Goal: Task Accomplishment & Management: Manage account settings

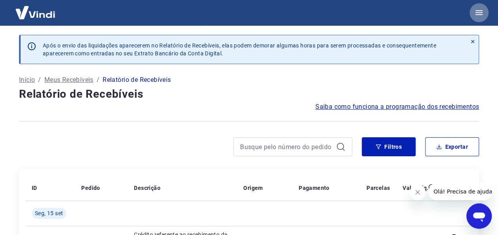
click at [484, 11] on button "button" at bounding box center [478, 12] width 19 height 19
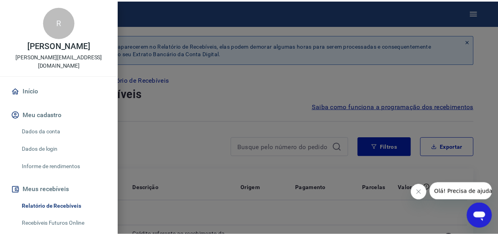
scroll to position [184, 0]
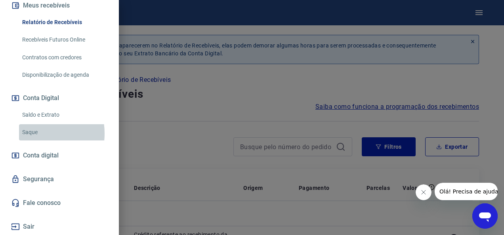
click at [28, 133] on link "Saque" at bounding box center [64, 132] width 90 height 16
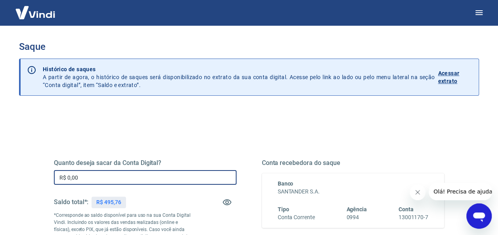
click at [89, 180] on input "R$ 0,00" at bounding box center [145, 177] width 182 height 15
type input "R$ 0,00"
drag, startPoint x: 93, startPoint y: 173, endPoint x: 56, endPoint y: 176, distance: 36.6
click at [56, 176] on input "R$ 0,00" at bounding box center [145, 177] width 182 height 15
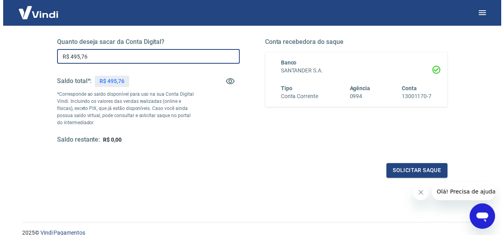
scroll to position [120, 0]
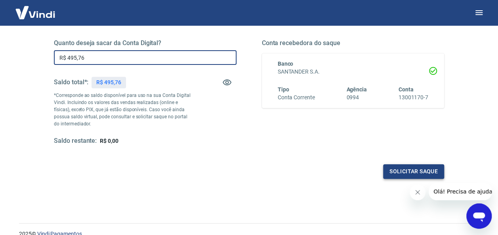
type input "R$ 495,76"
click at [396, 165] on button "Solicitar saque" at bounding box center [413, 171] width 61 height 15
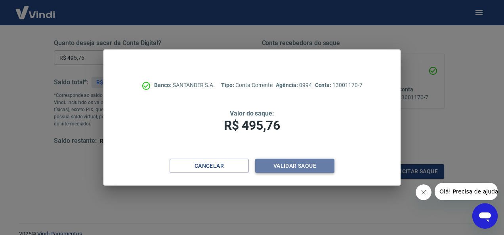
click at [280, 165] on button "Validar saque" at bounding box center [294, 166] width 79 height 15
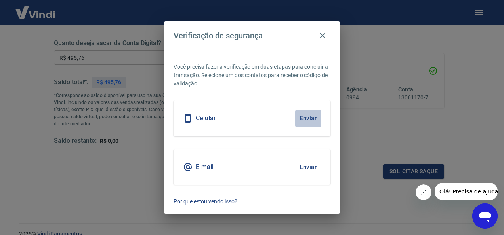
click at [310, 118] on button "Enviar" at bounding box center [308, 118] width 26 height 17
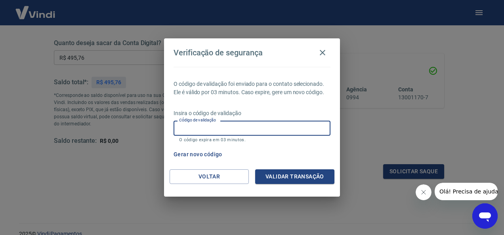
click at [275, 123] on input "Código de validação" at bounding box center [251, 128] width 157 height 15
type input "608670"
click at [285, 180] on button "Validar transação" at bounding box center [294, 176] width 79 height 15
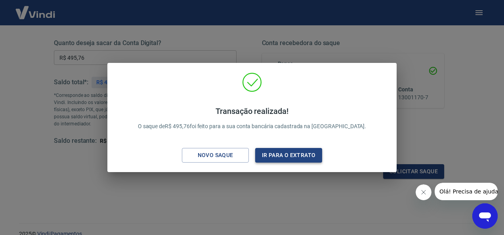
click at [283, 156] on button "Ir para o extrato" at bounding box center [288, 155] width 67 height 15
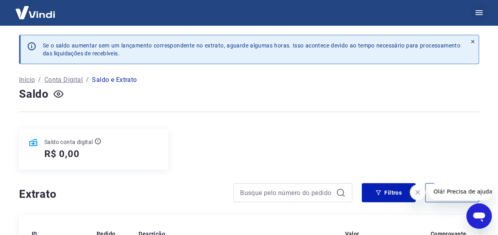
click at [481, 12] on icon "button" at bounding box center [479, 13] width 10 height 10
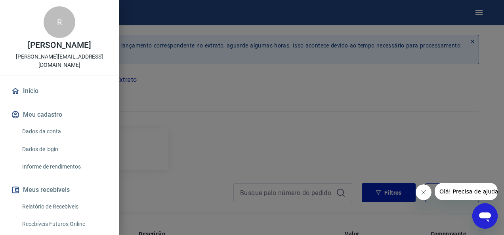
click at [56, 206] on link "Relatório de Recebíveis" at bounding box center [64, 207] width 90 height 16
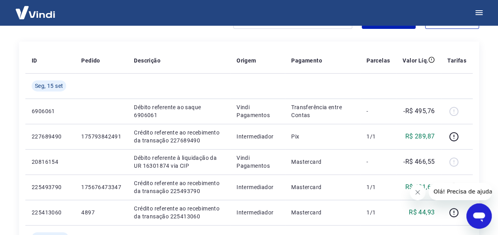
scroll to position [127, 0]
